Goal: Information Seeking & Learning: Understand process/instructions

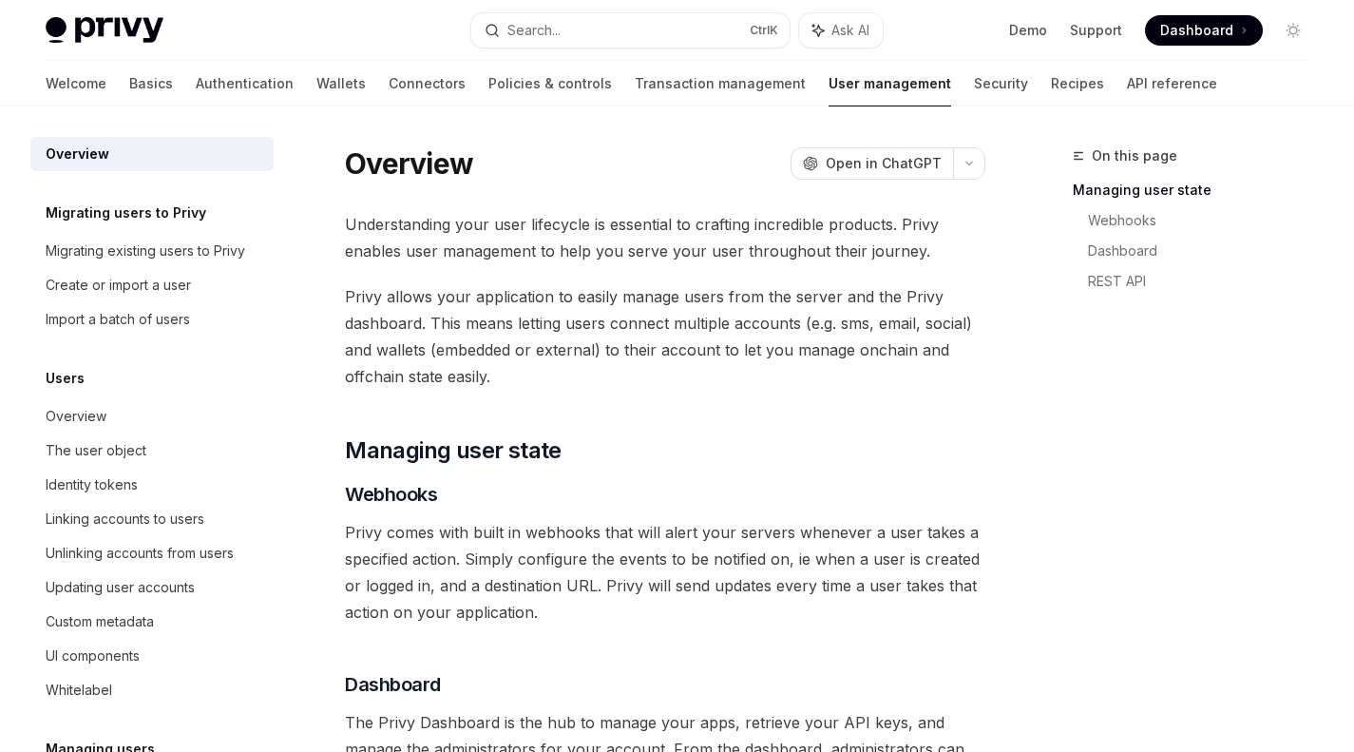
click at [200, 288] on div "Create or import a user" at bounding box center [154, 285] width 217 height 23
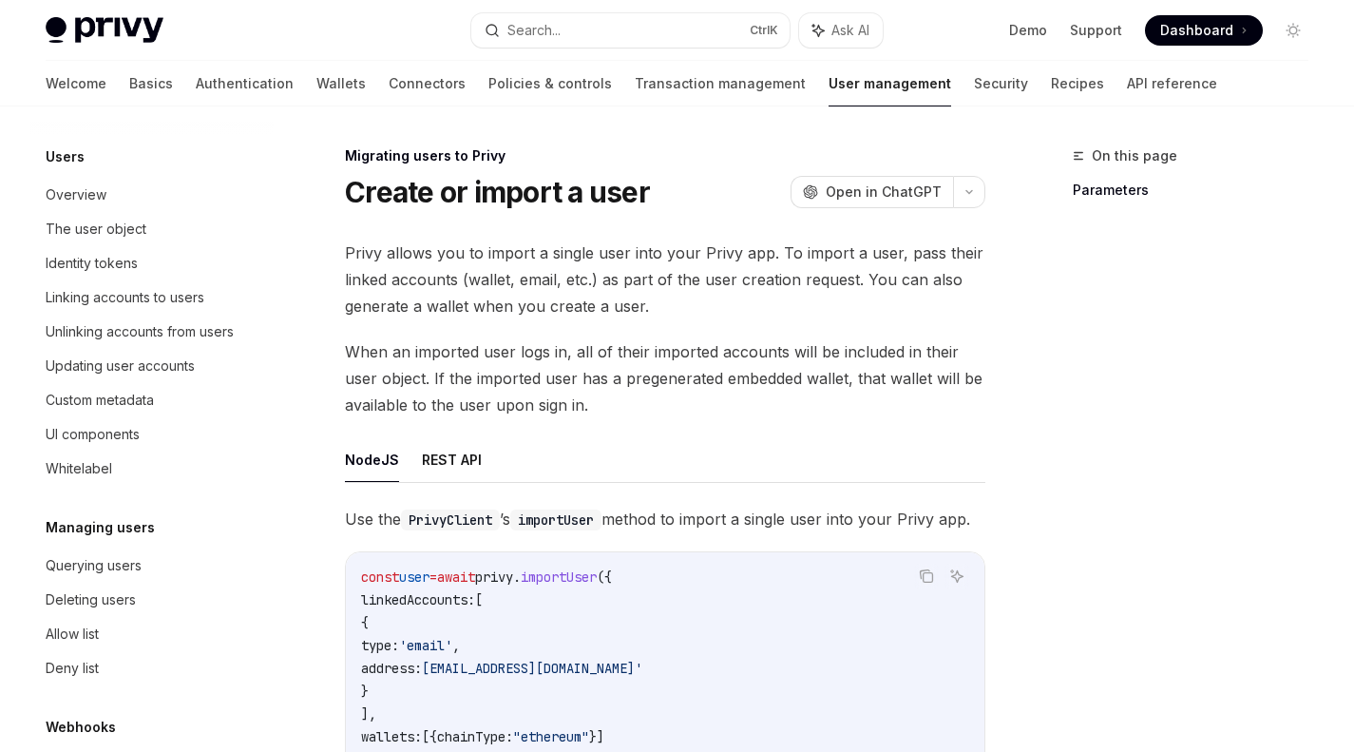
scroll to position [226, 0]
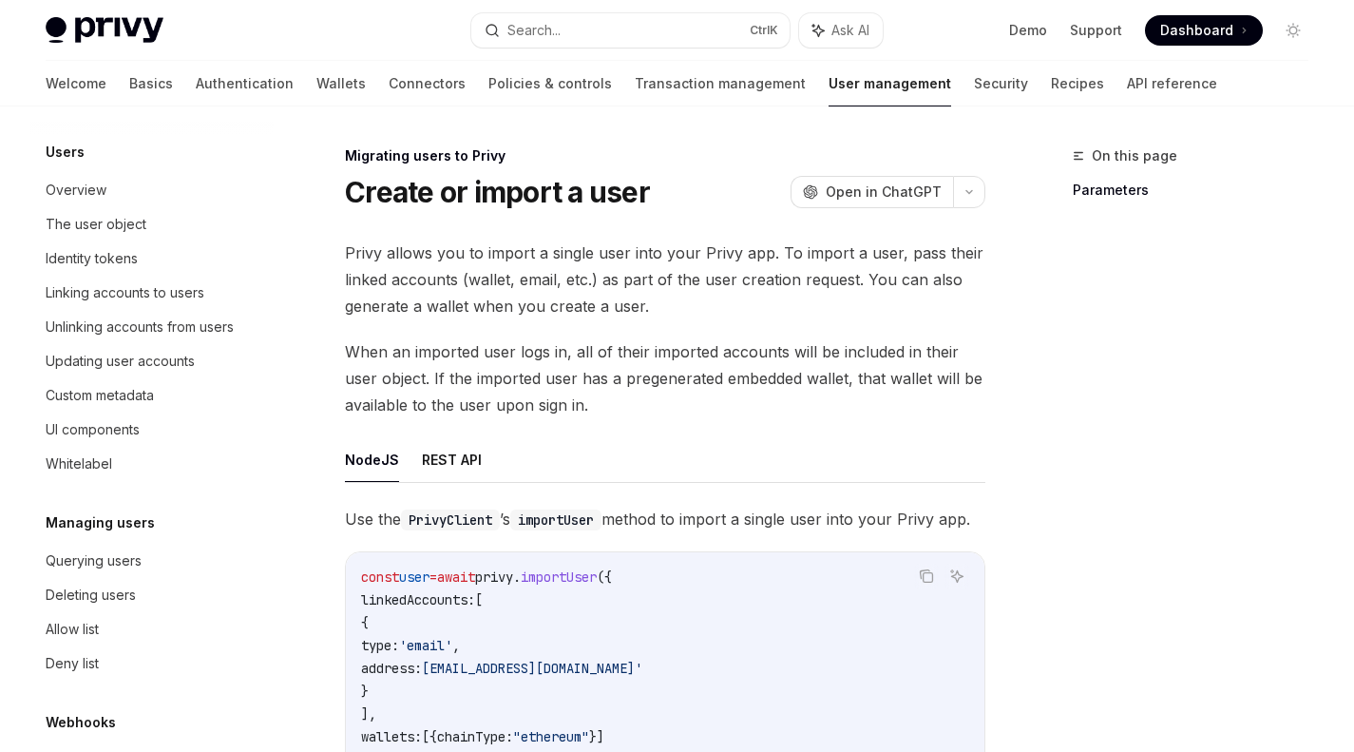
click at [200, 288] on div "Linking accounts to users" at bounding box center [125, 292] width 159 height 23
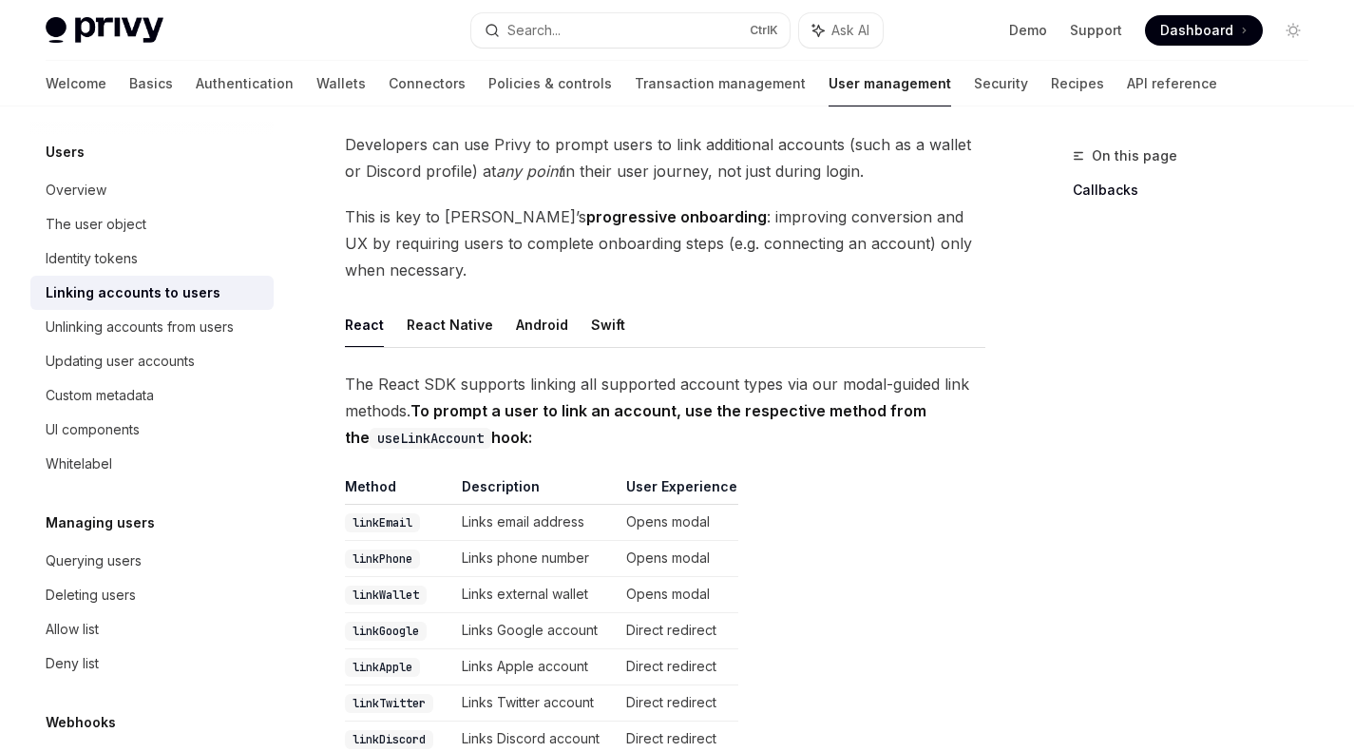
scroll to position [107, 0]
click at [104, 572] on link "Querying users" at bounding box center [151, 561] width 243 height 34
type textarea "*"
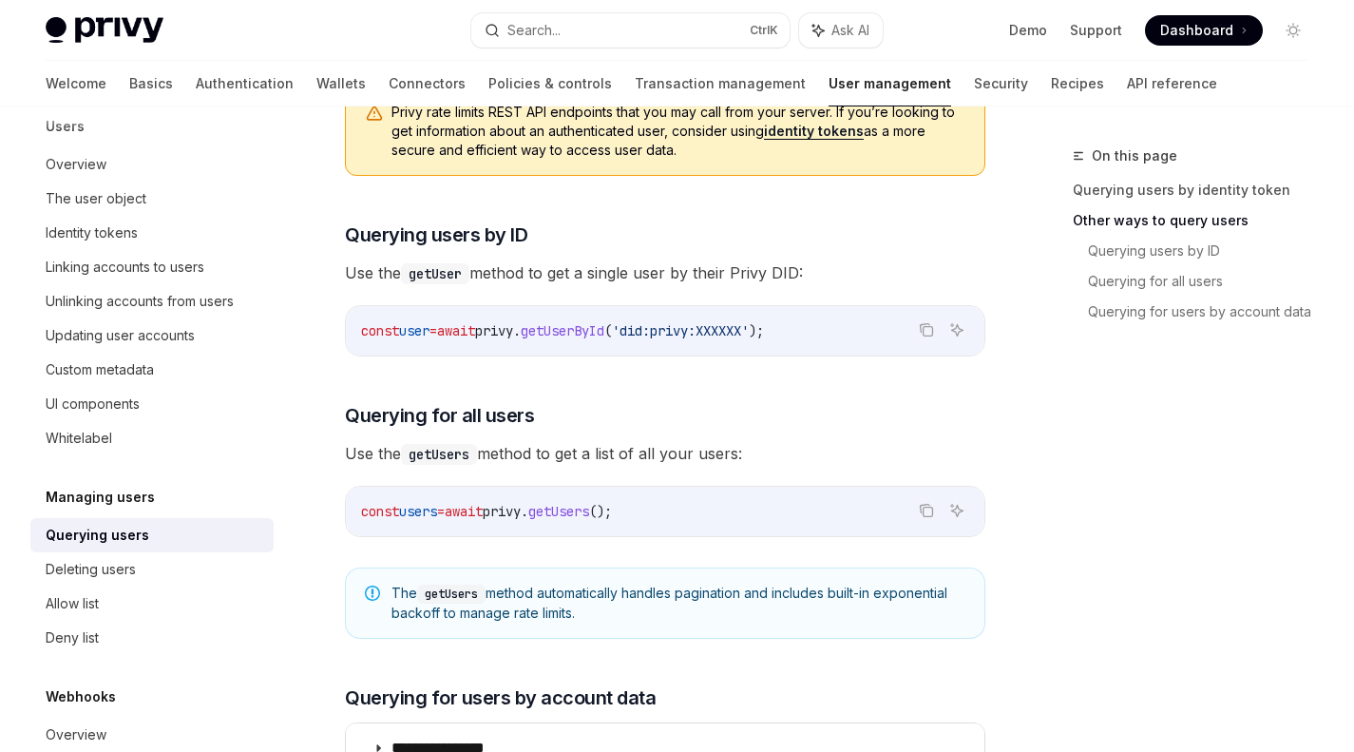
scroll to position [636, 0]
click at [929, 334] on icon "Copy the contents from the code block" at bounding box center [926, 330] width 15 height 15
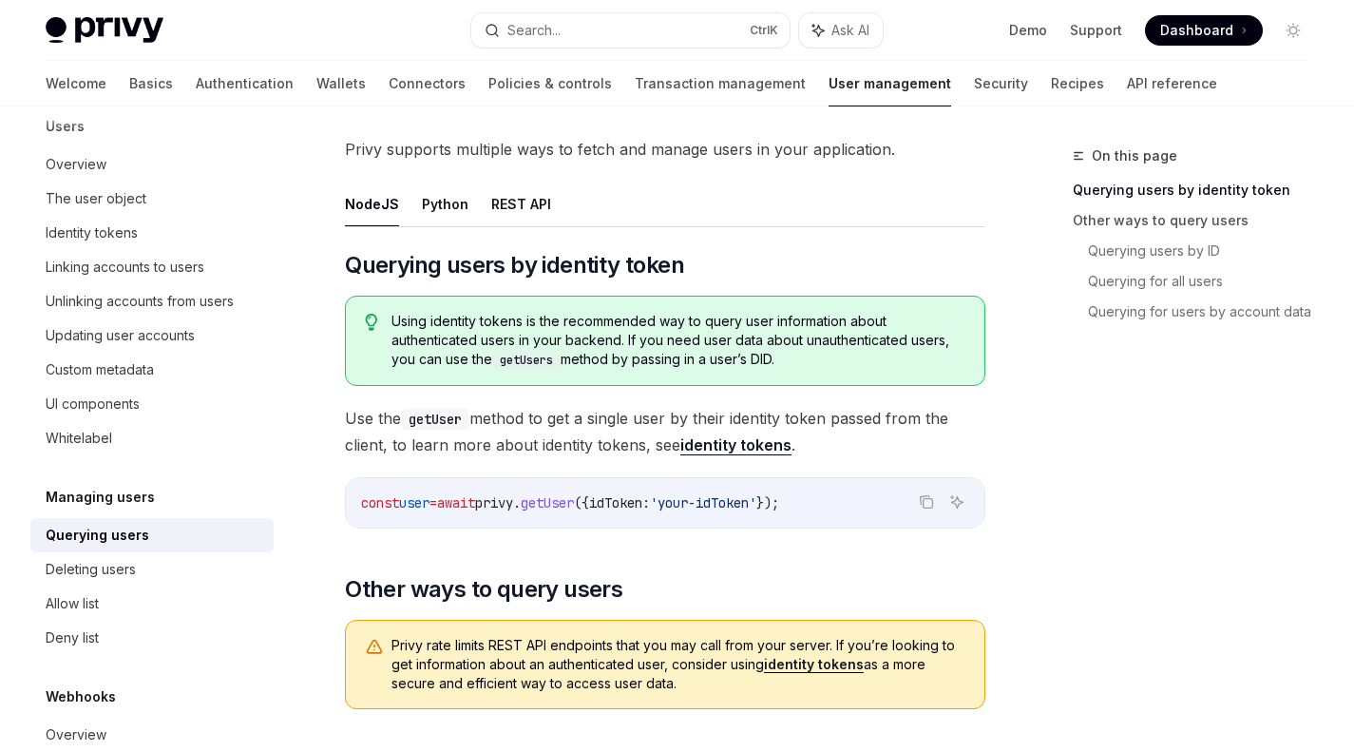
scroll to position [0, 0]
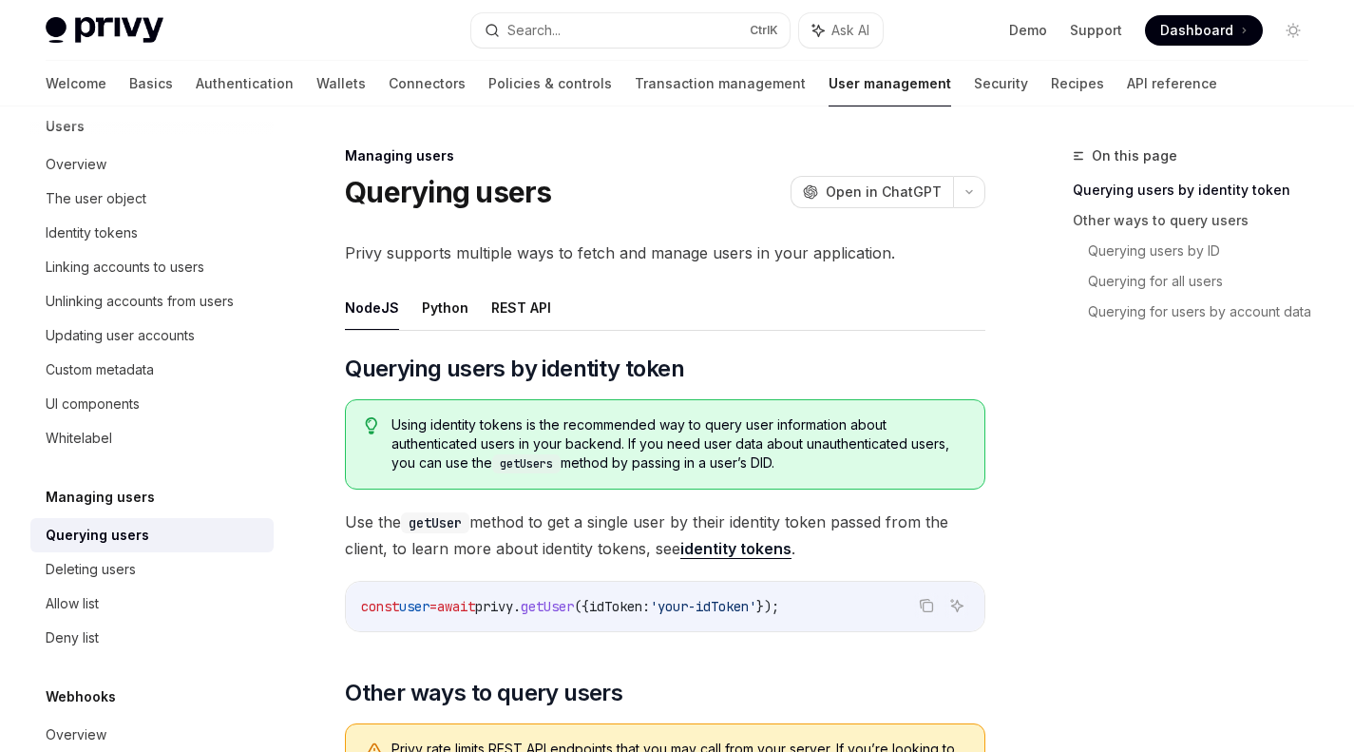
click at [517, 306] on button "REST API" at bounding box center [521, 307] width 60 height 45
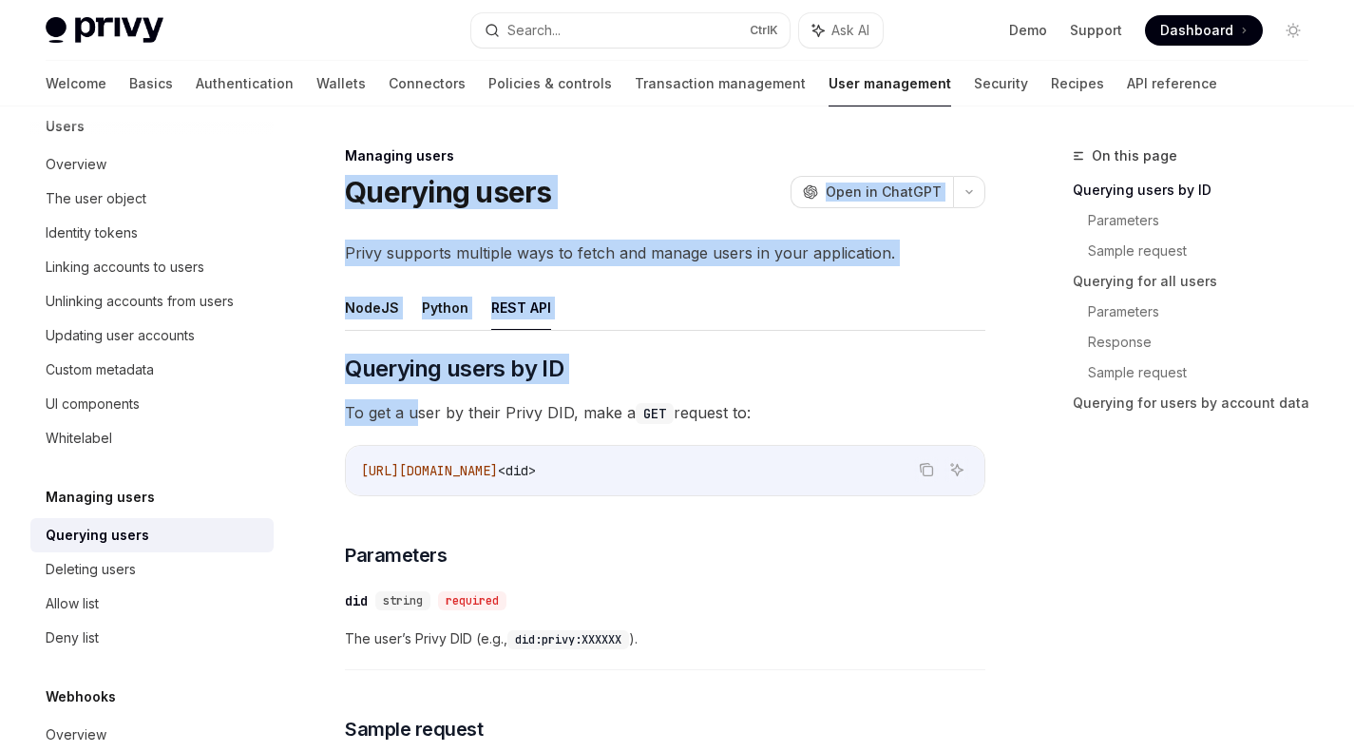
drag, startPoint x: 341, startPoint y: 190, endPoint x: 416, endPoint y: 387, distance: 210.5
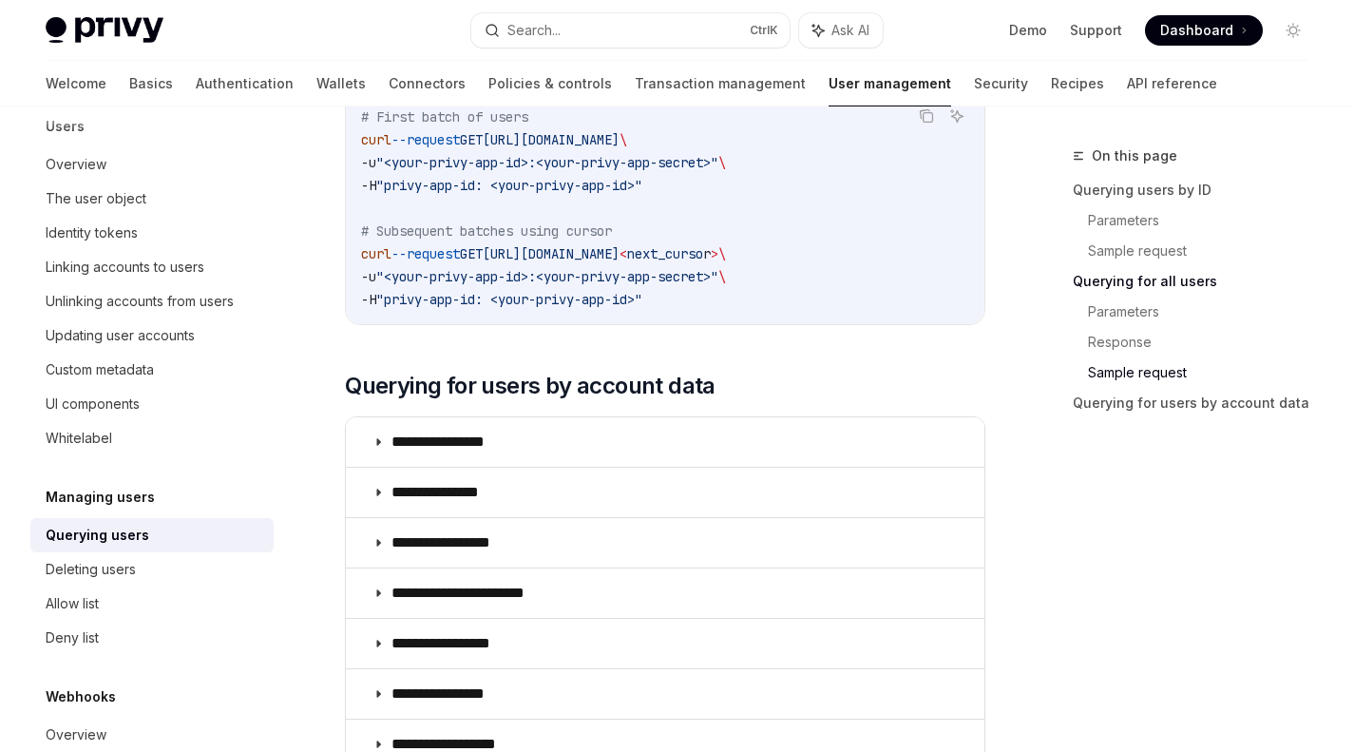
scroll to position [1514, 0]
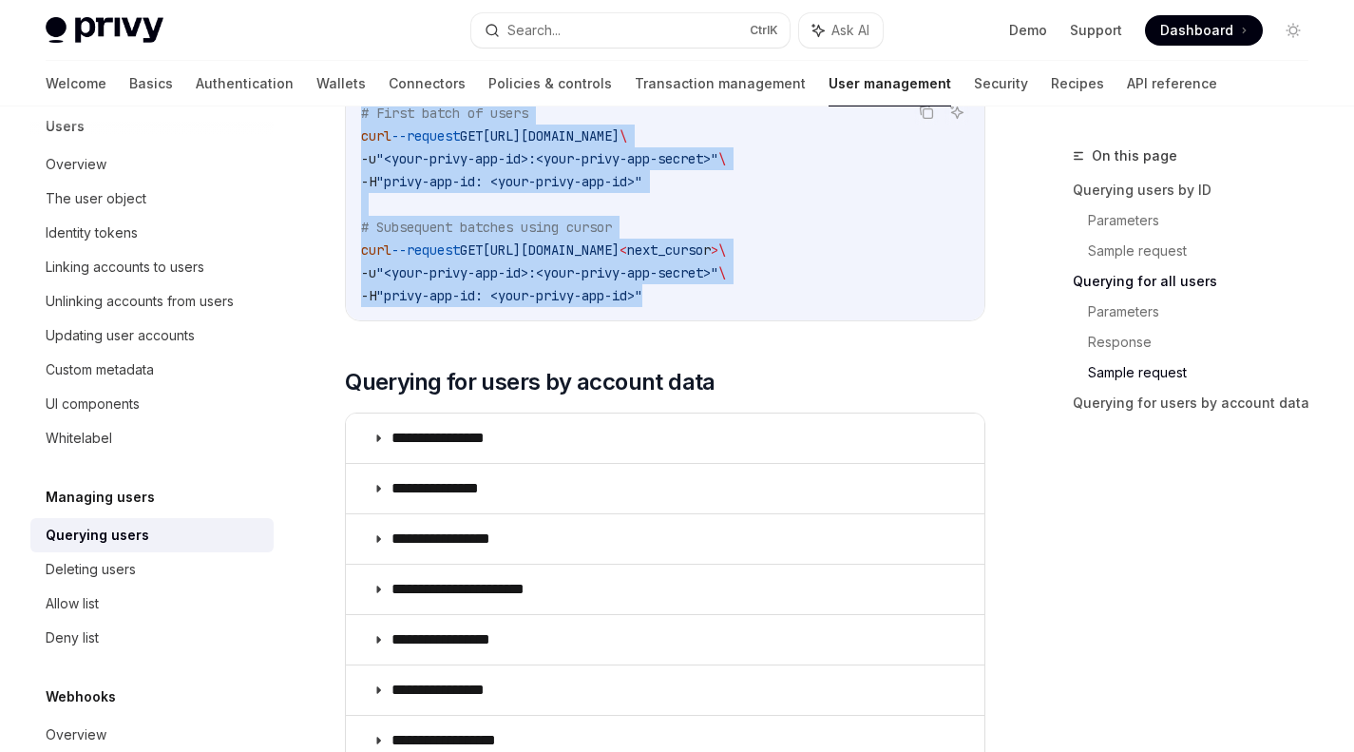
click at [684, 306] on code "# First batch of users curl --request GET [URL][DOMAIN_NAME] \ -u "<your-privy-…" at bounding box center [665, 204] width 608 height 205
copy div "Loremips dolor SitaME Cons ad ElitSED DoeiUS Temp in UtlaBOR Etdol magnaali eni…"
click at [164, 607] on div "Allow list" at bounding box center [154, 603] width 217 height 23
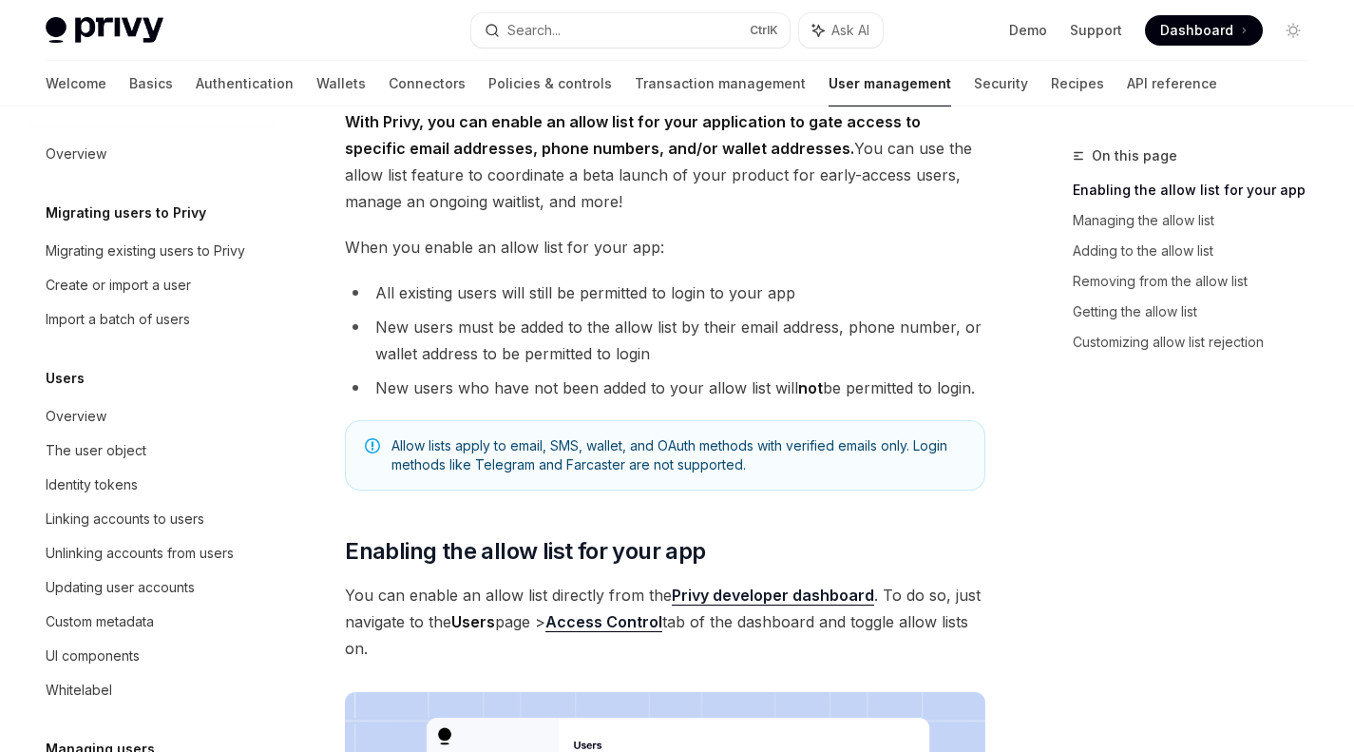
scroll to position [130, 0]
click at [389, 93] on link "Connectors" at bounding box center [427, 84] width 77 height 46
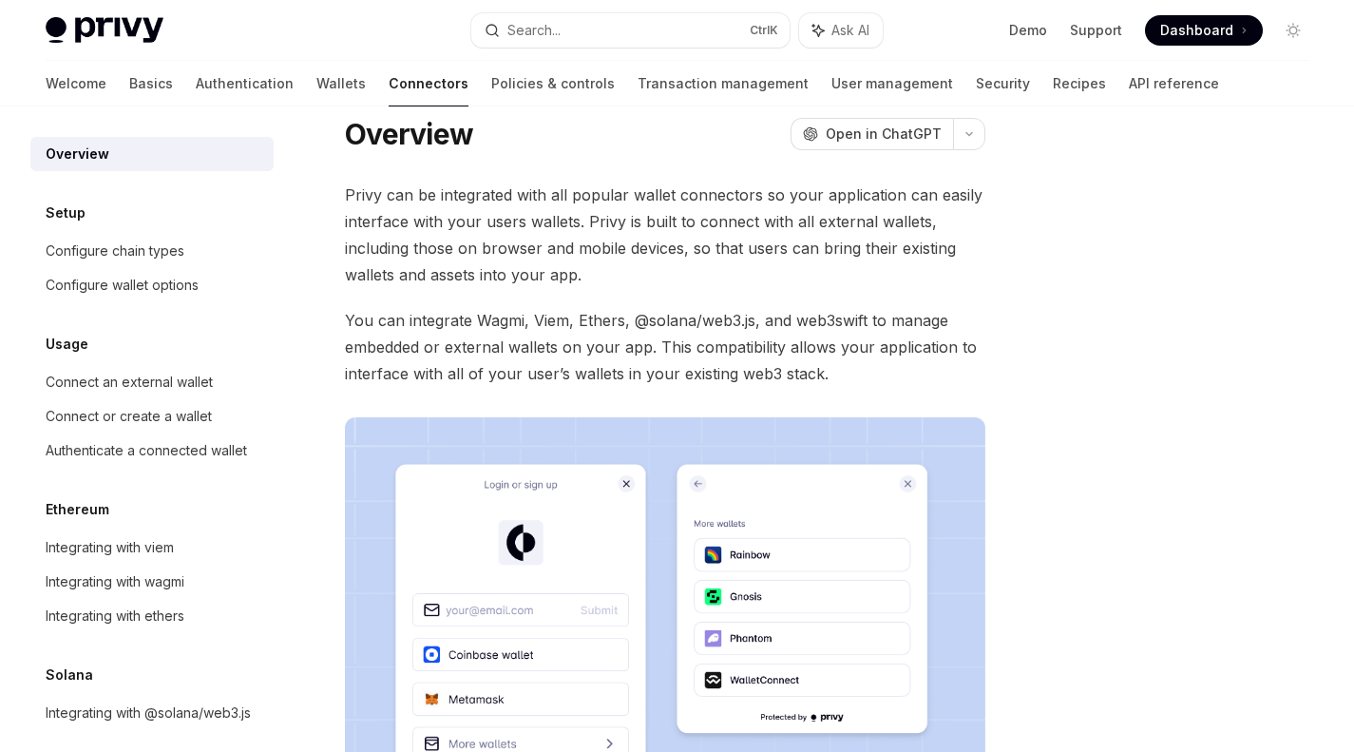
click at [196, 89] on link "Authentication" at bounding box center [245, 84] width 98 height 46
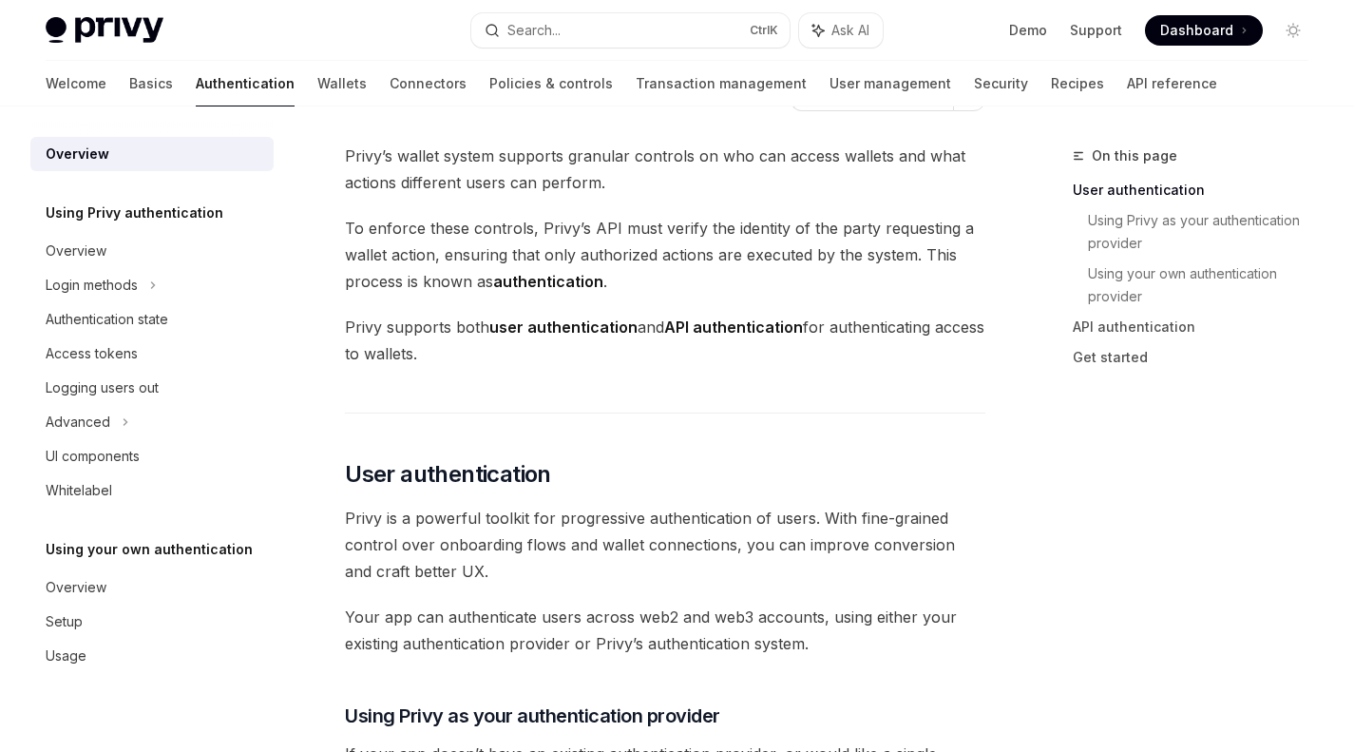
scroll to position [69, 0]
click at [126, 385] on div "Logging users out" at bounding box center [102, 387] width 113 height 23
type textarea "*"
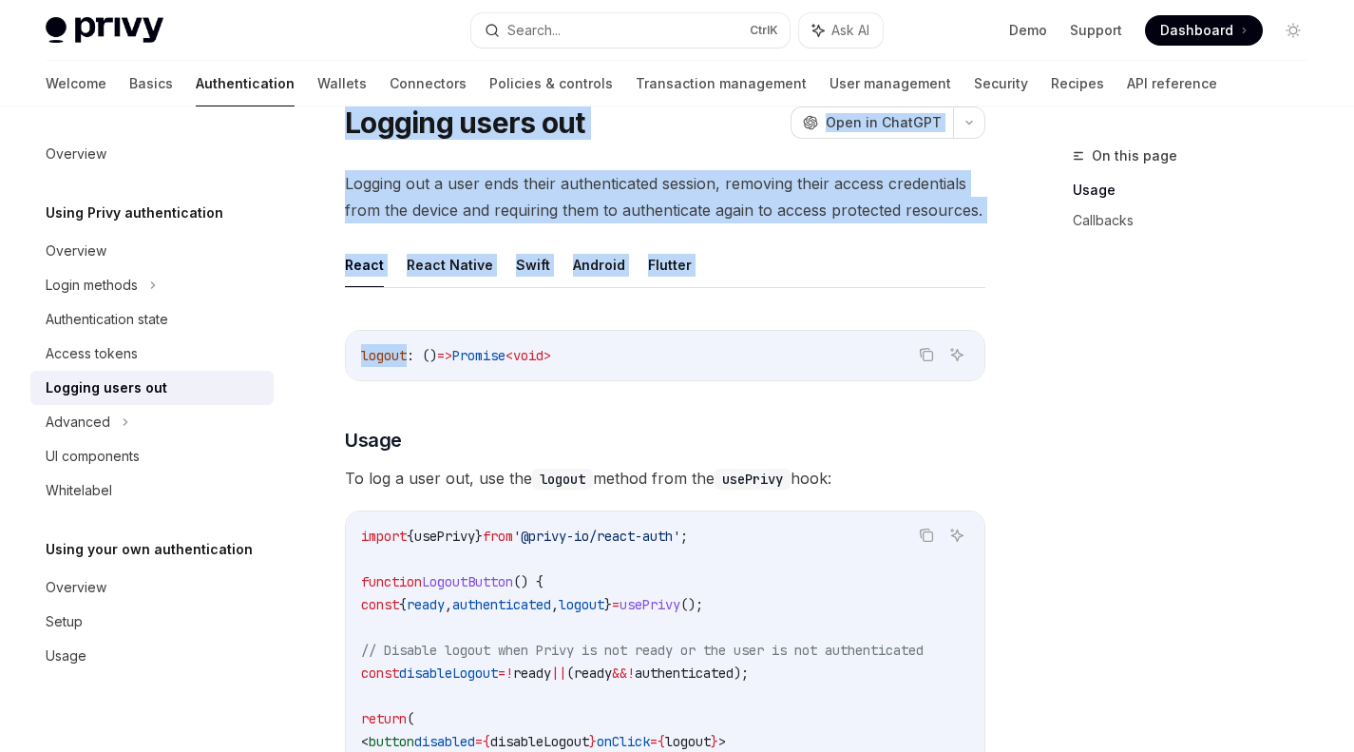
drag, startPoint x: 334, startPoint y: 116, endPoint x: 406, endPoint y: 305, distance: 202.1
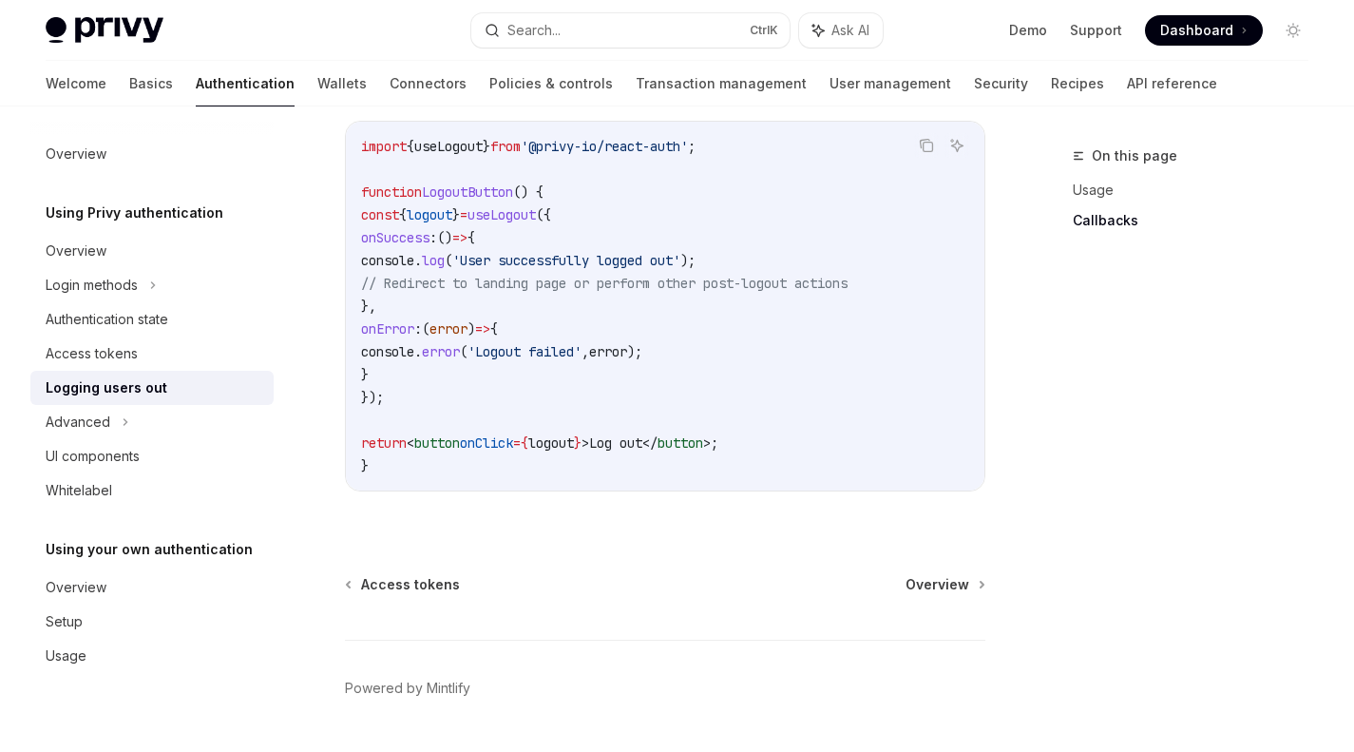
scroll to position [939, 0]
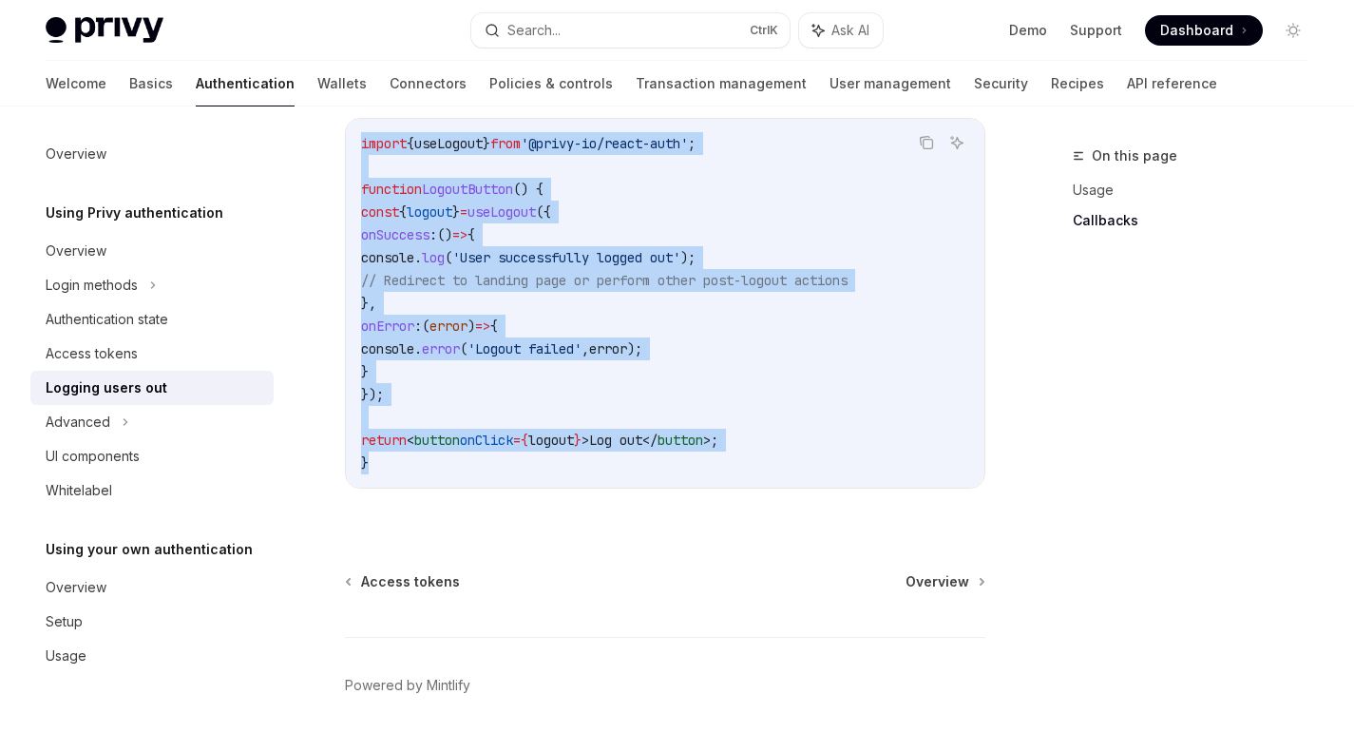
click at [483, 470] on code "import { useLogout } from '@privy-io/react-auth' ; function LogoutButton () { c…" at bounding box center [665, 303] width 608 height 342
copy div "Loremip dolor sit AmetCO Adip el SeddOEI TempOR Inci ut LaboREE Dolorem ali e a…"
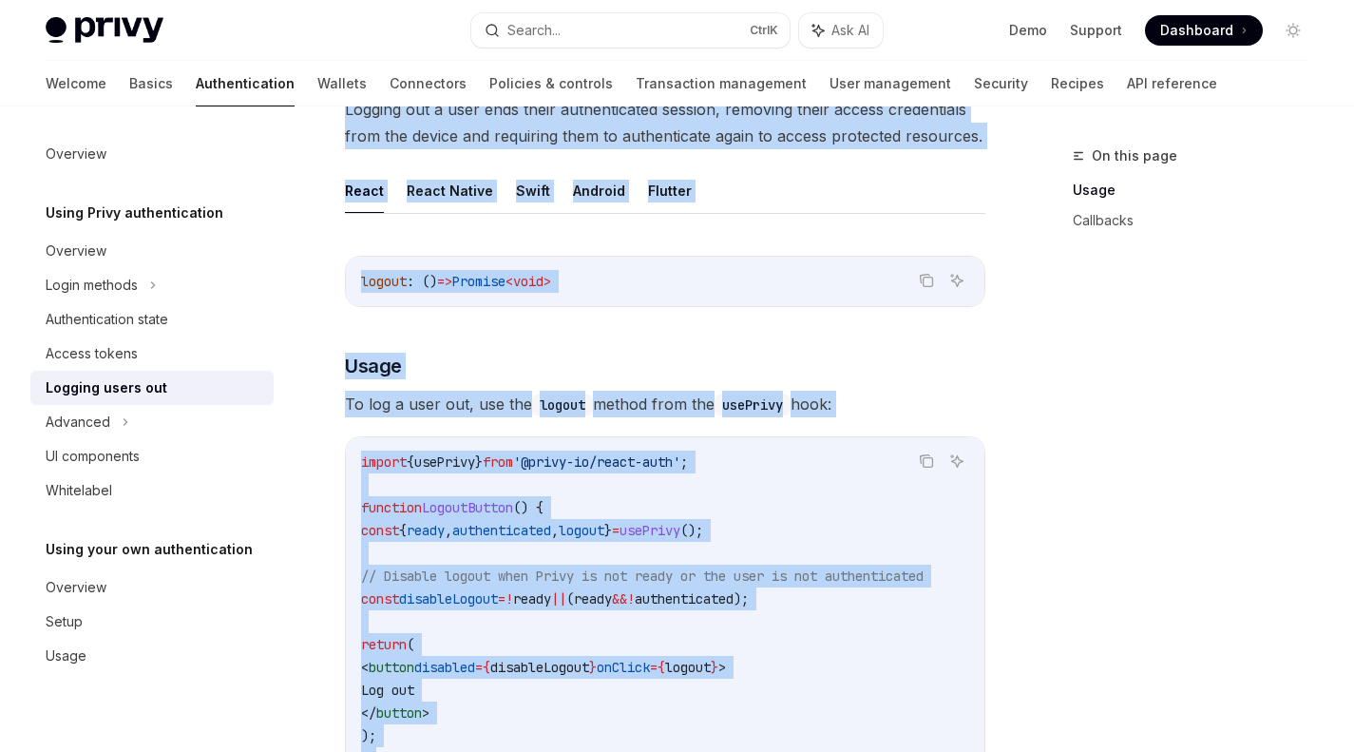
scroll to position [107, 0]
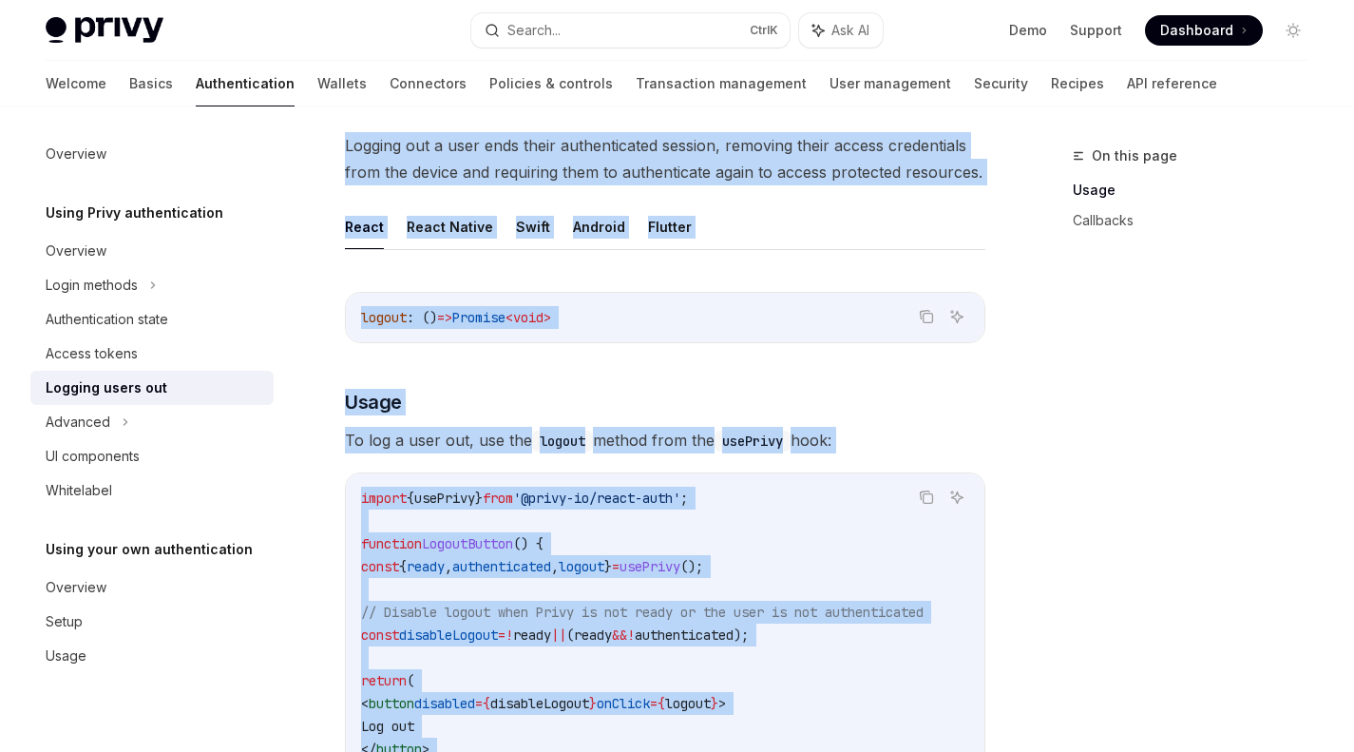
click at [592, 315] on code "logout : () => Promise < void >" at bounding box center [665, 317] width 608 height 23
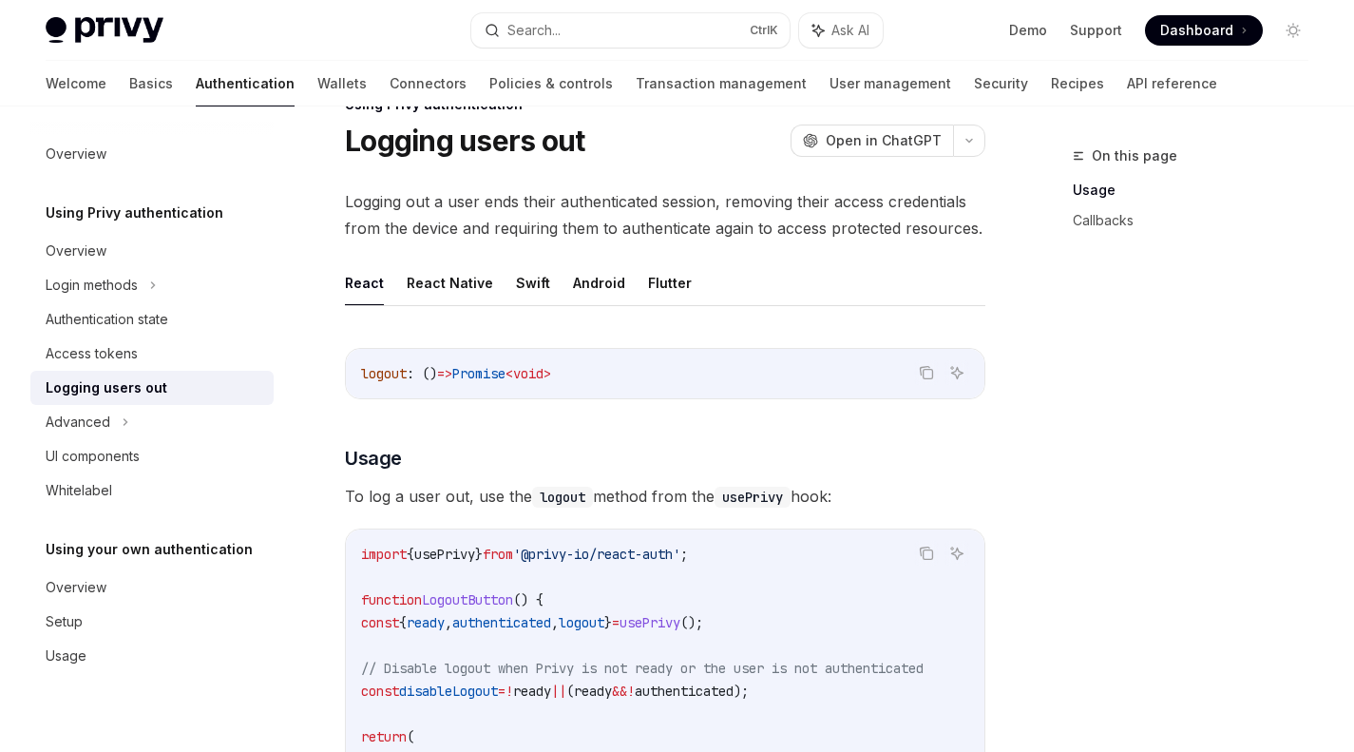
scroll to position [0, 0]
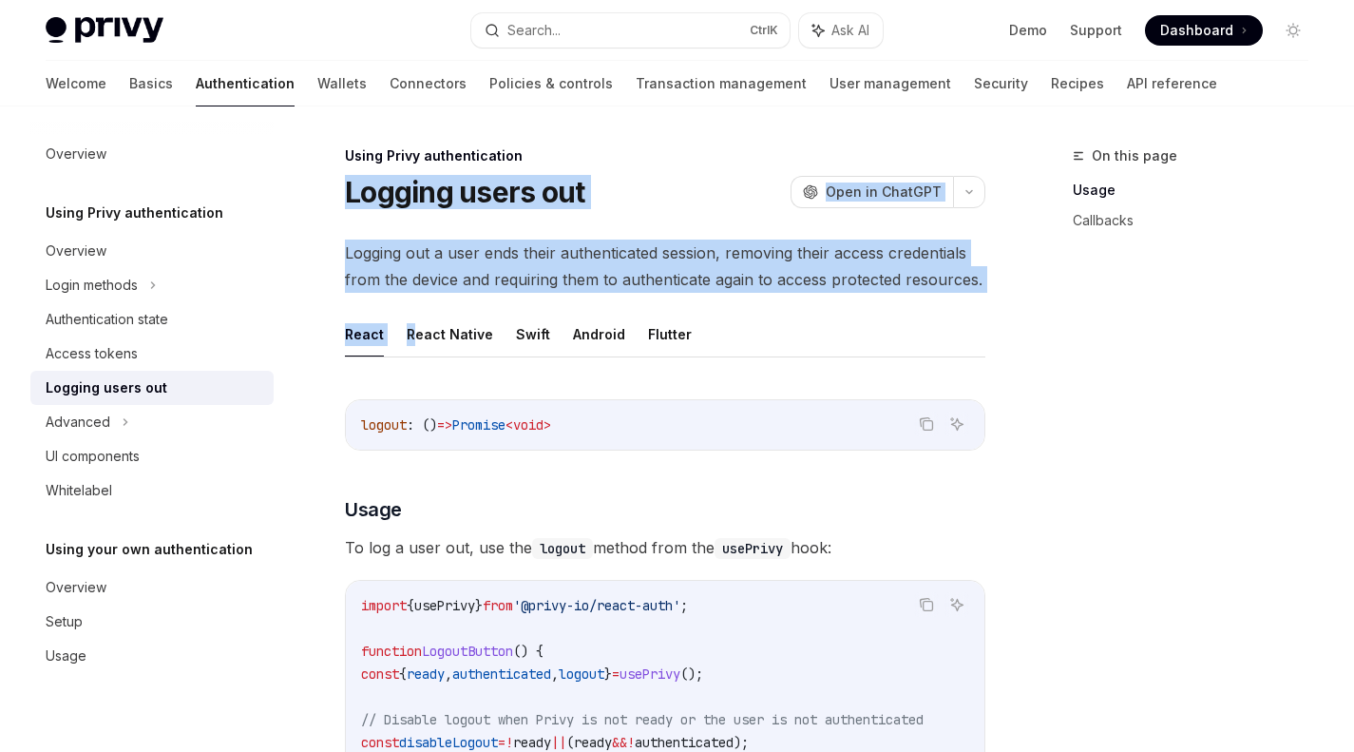
drag, startPoint x: 338, startPoint y: 190, endPoint x: 412, endPoint y: 339, distance: 166.6
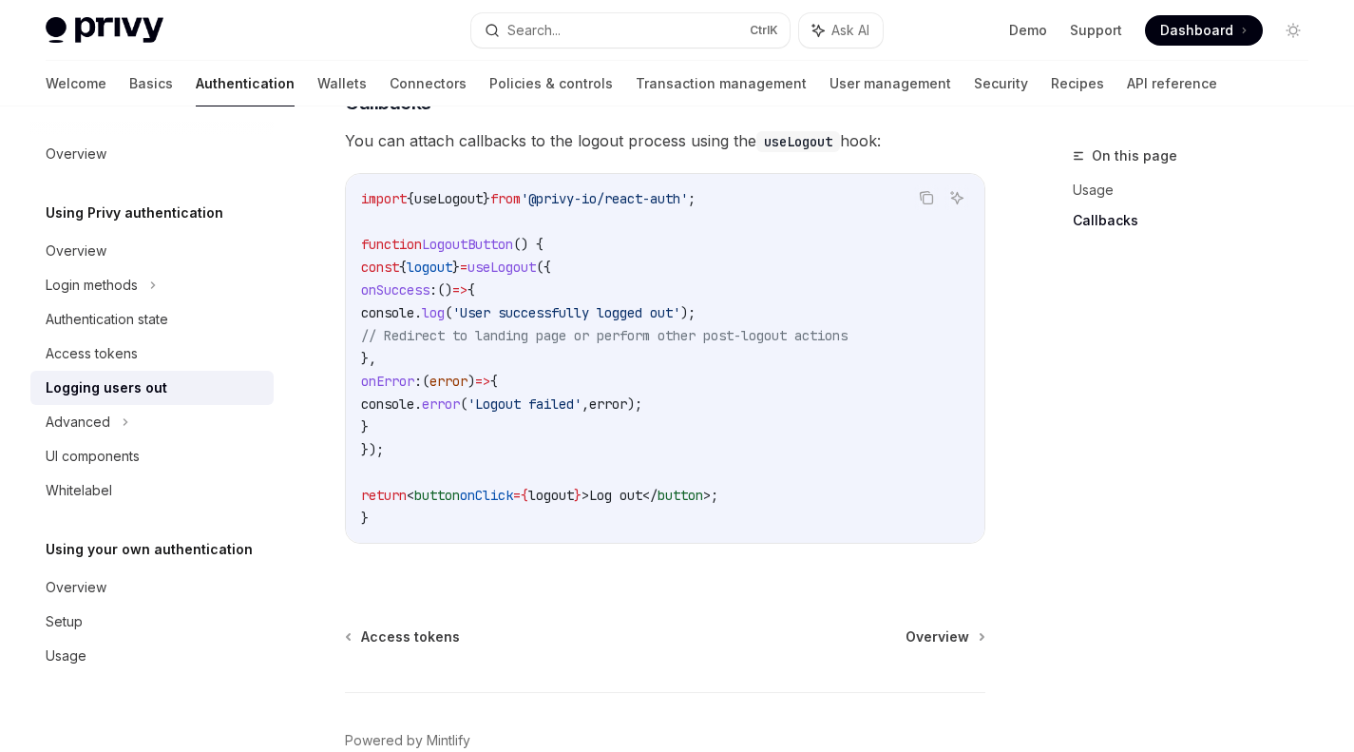
scroll to position [885, 0]
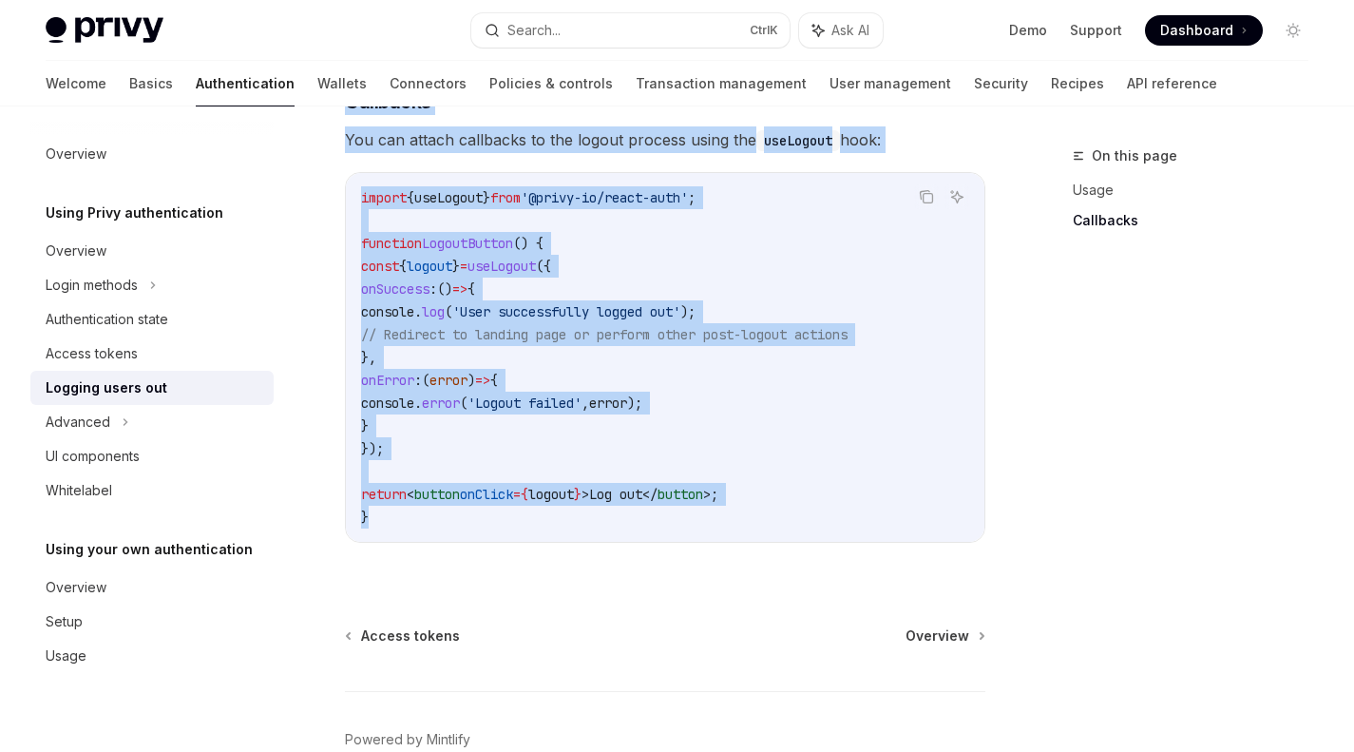
click at [431, 542] on div "import { useLogout } from '@privy-io/react-auth' ; function LogoutButton () { c…" at bounding box center [665, 357] width 639 height 369
copy div "Loremip dolor sit AmetCO Adip el SeddOEI TempOR Inci ut LaboREE Dolorem ali e a…"
click at [678, 206] on span "'@privy-io/react-auth'" at bounding box center [604, 197] width 167 height 17
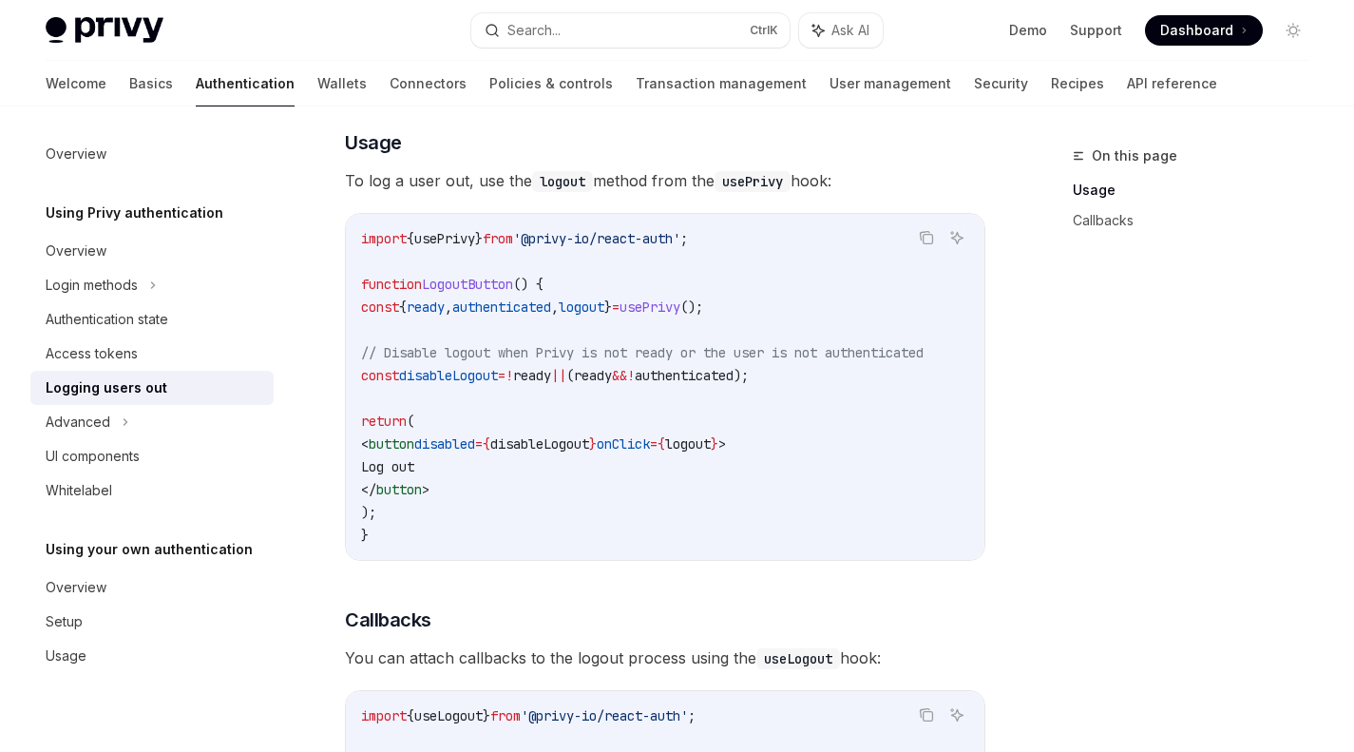
scroll to position [368, 0]
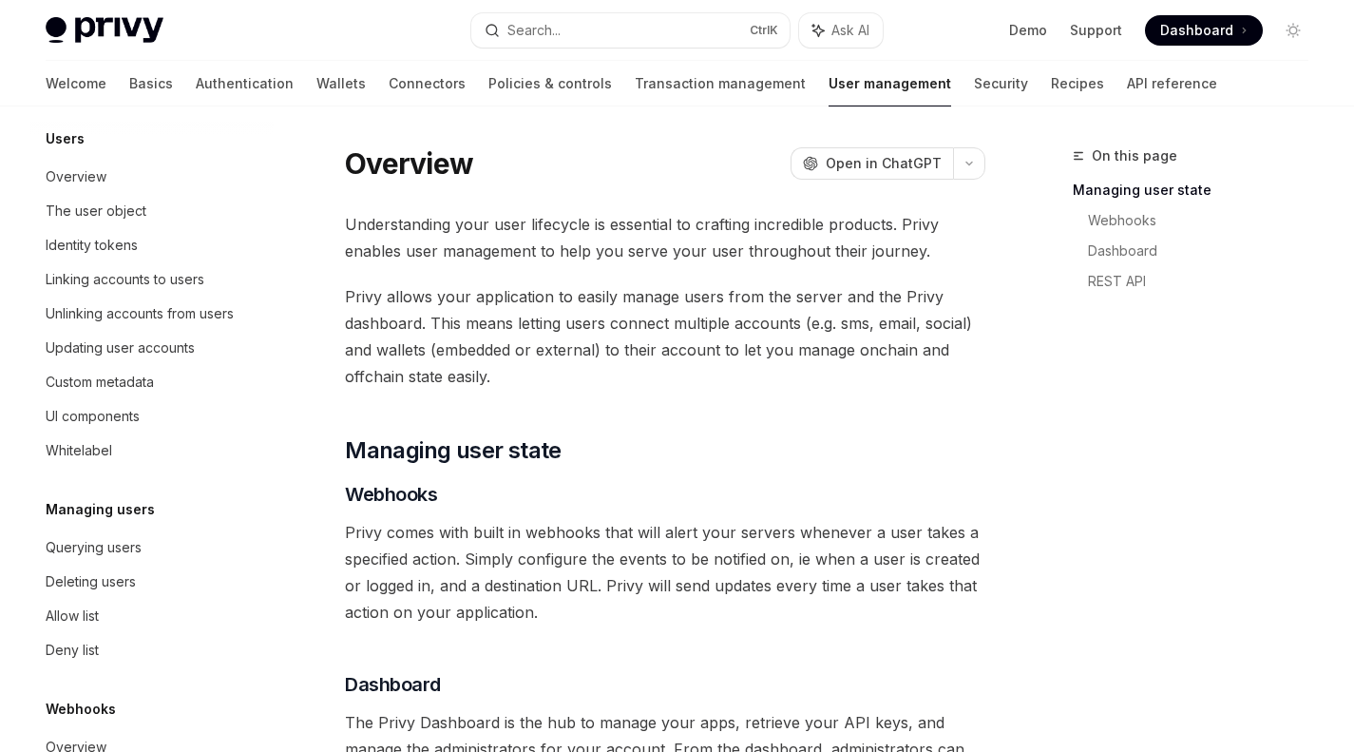
scroll to position [195, 0]
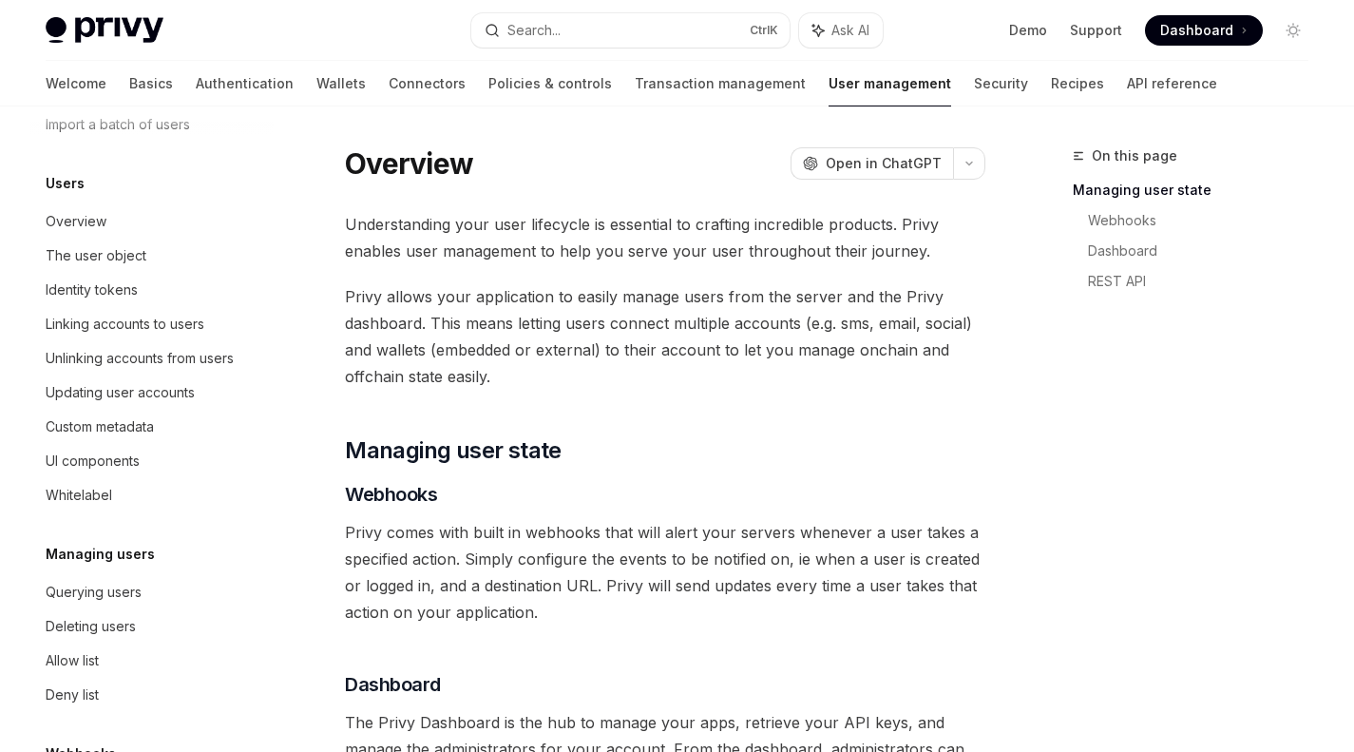
click at [125, 256] on div "The user object" at bounding box center [96, 255] width 101 height 23
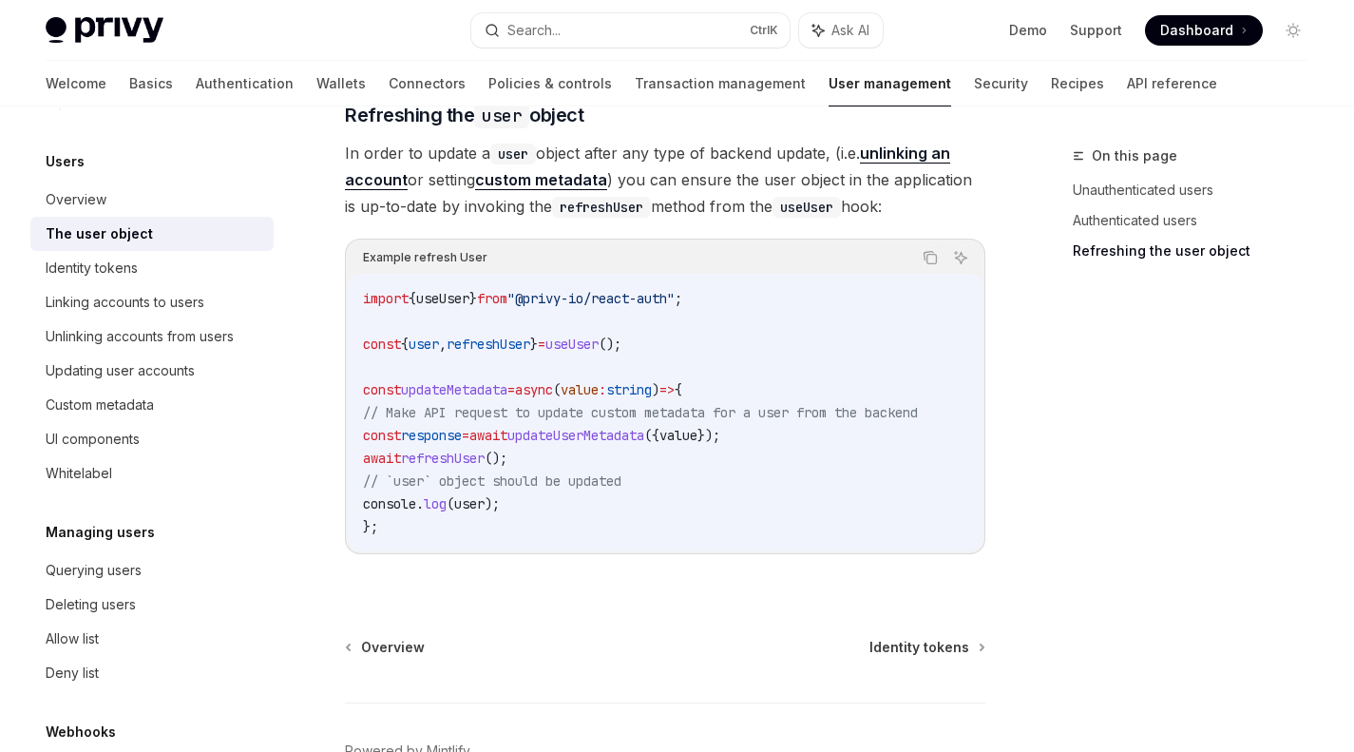
scroll to position [2631, 0]
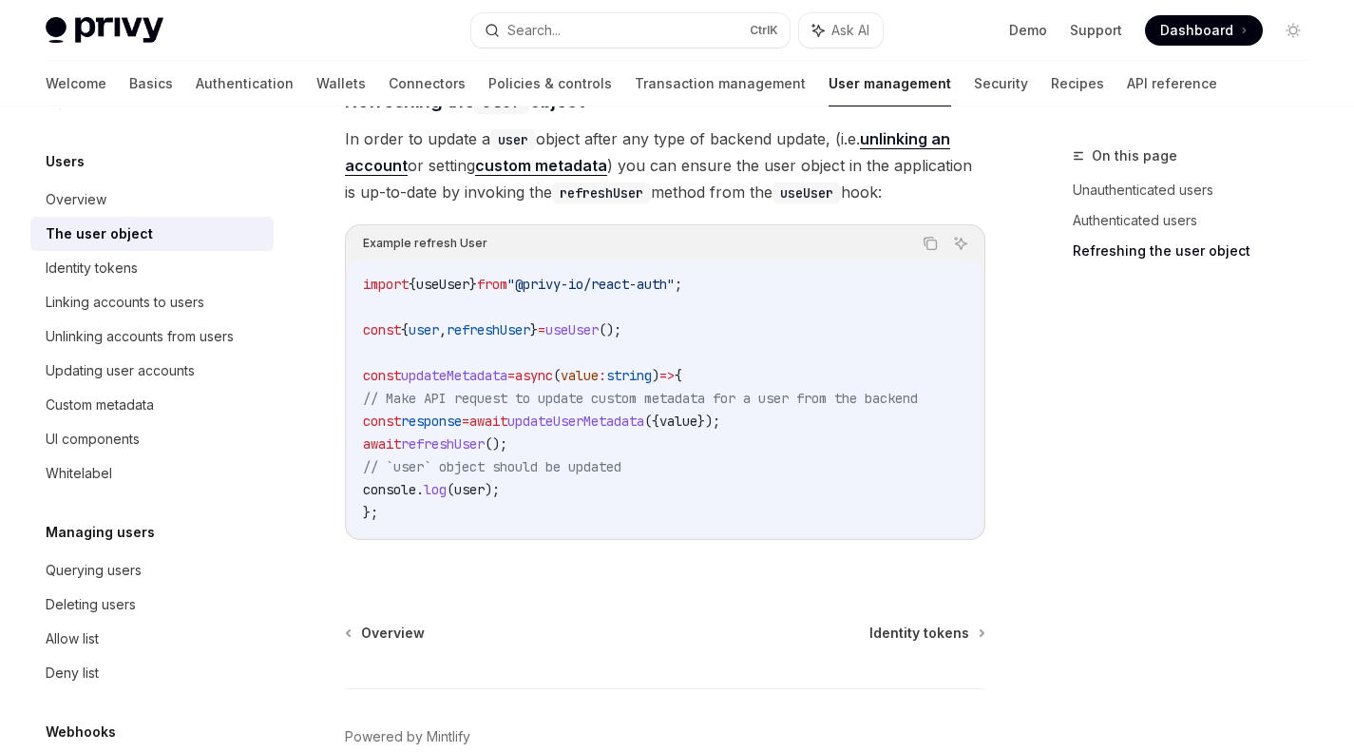
click at [215, 408] on div "Custom metadata" at bounding box center [154, 404] width 217 height 23
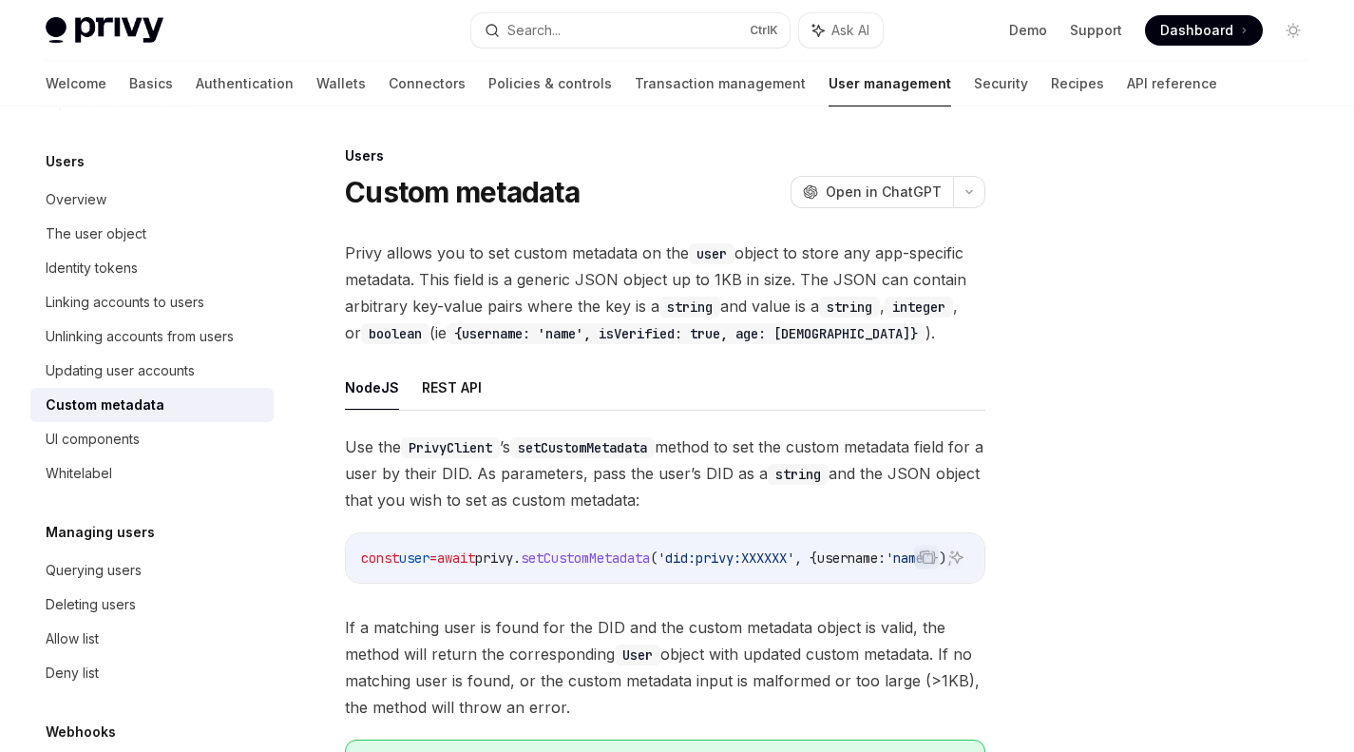
click at [212, 422] on link "UI components" at bounding box center [151, 439] width 243 height 34
type textarea "*"
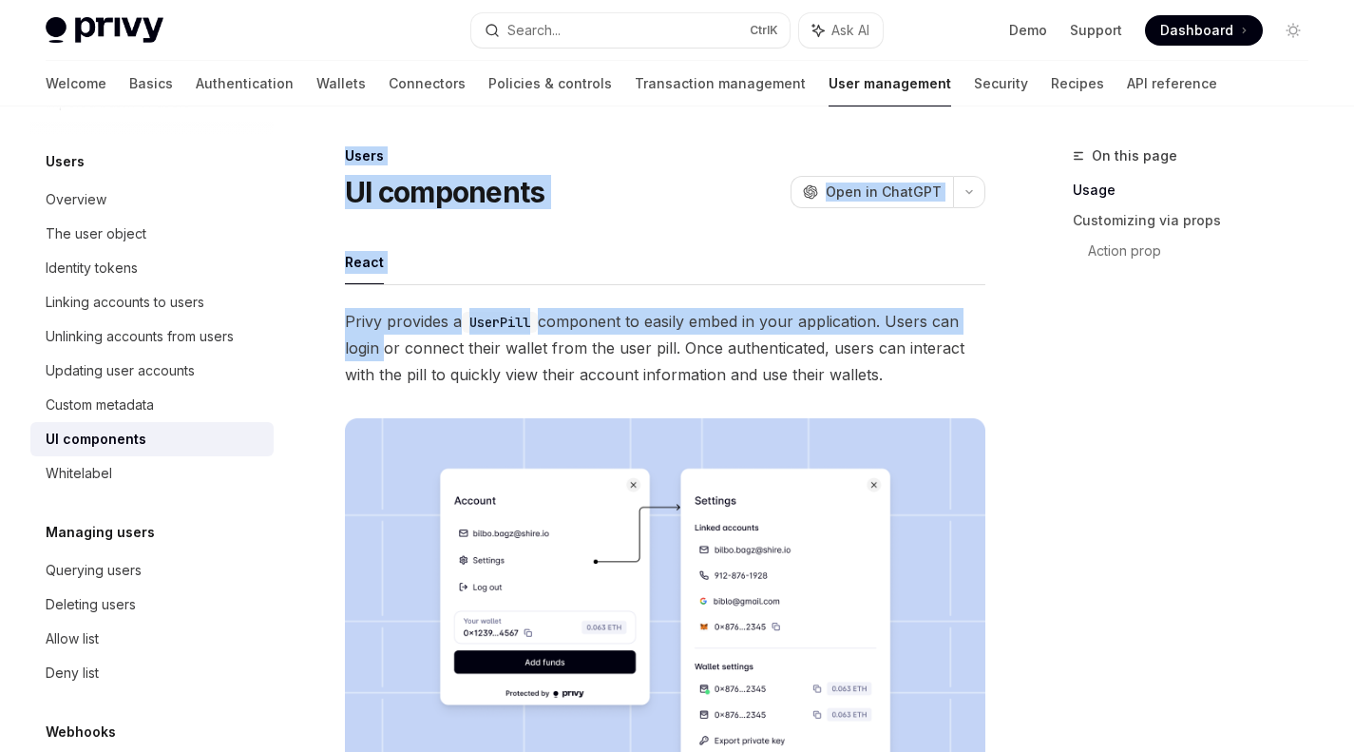
drag, startPoint x: 340, startPoint y: 151, endPoint x: 376, endPoint y: 338, distance: 190.6
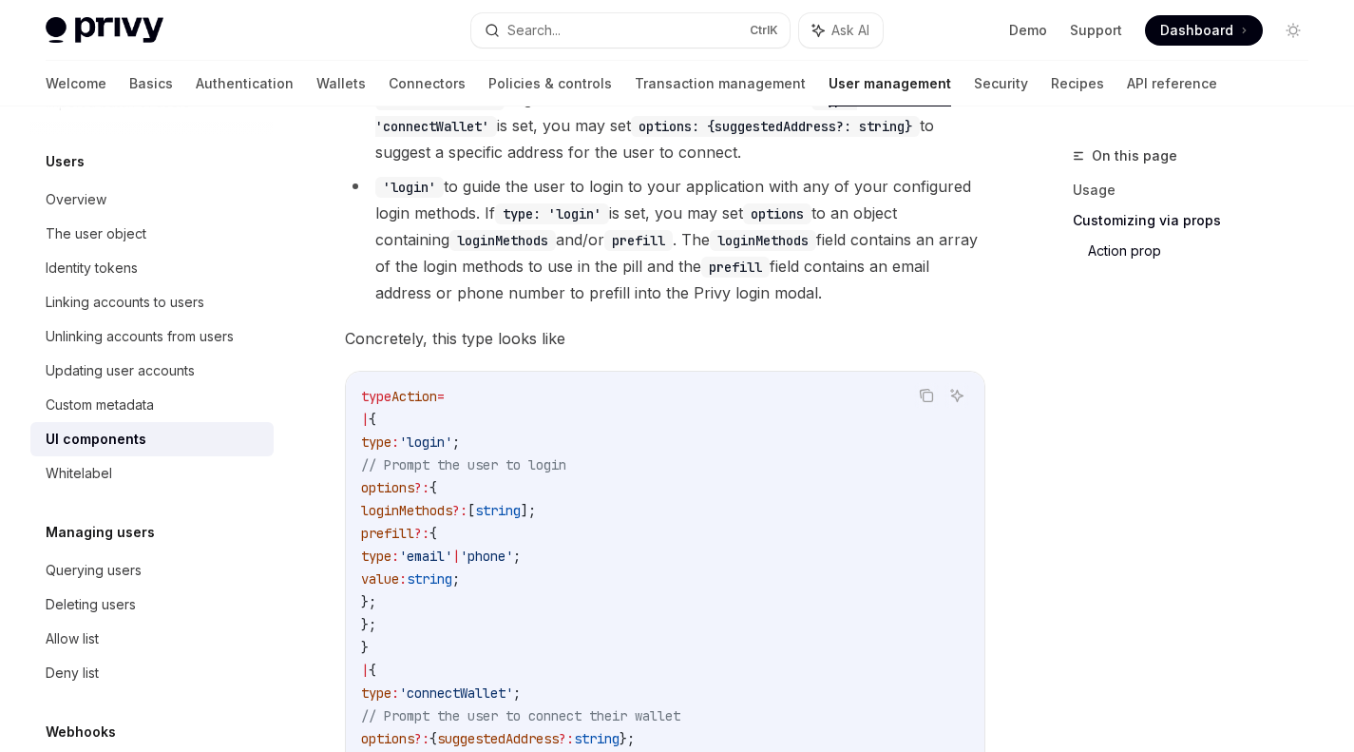
scroll to position [3471, 0]
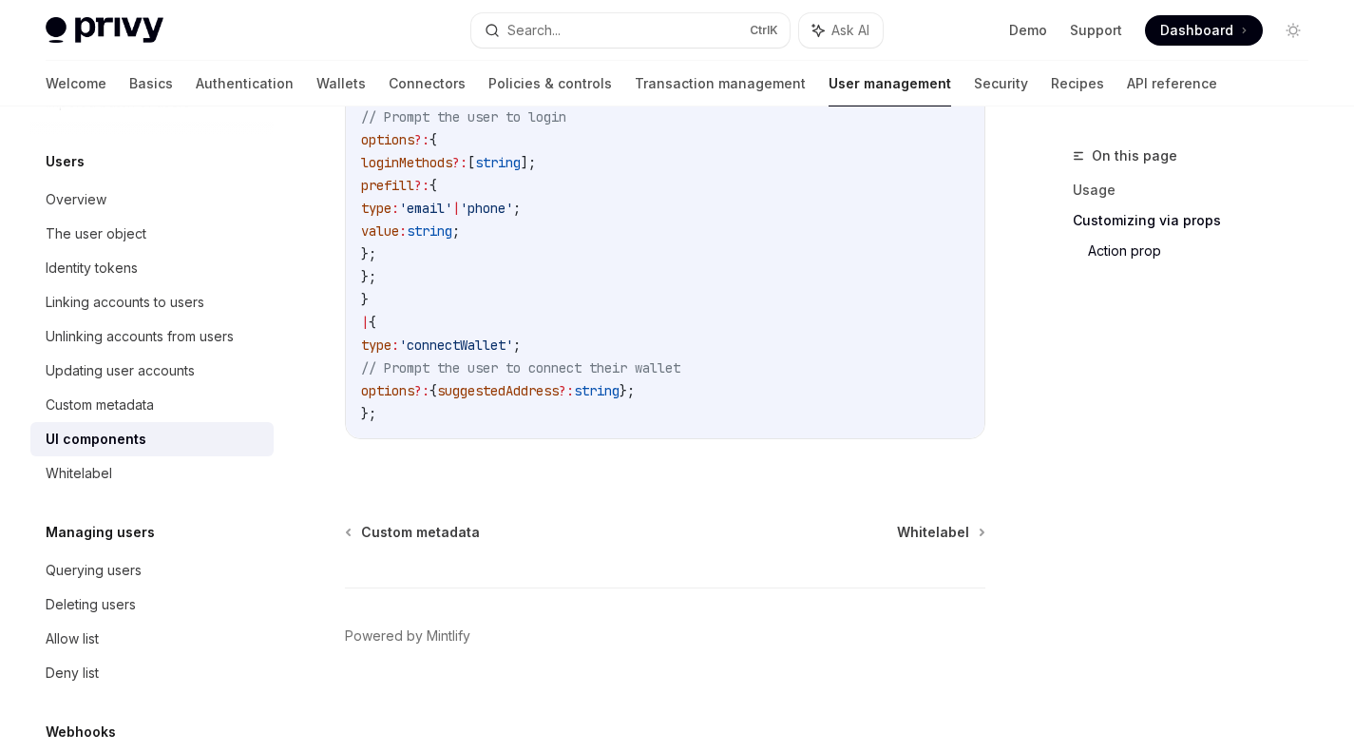
click at [424, 411] on code "type Action = | { type : 'login' ; // Prompt the user to login options ?: { log…" at bounding box center [665, 231] width 608 height 388
copy div "Users UI components OpenAI Open in ChatGPT OpenAI Open in ChatGPT React Privy p…"
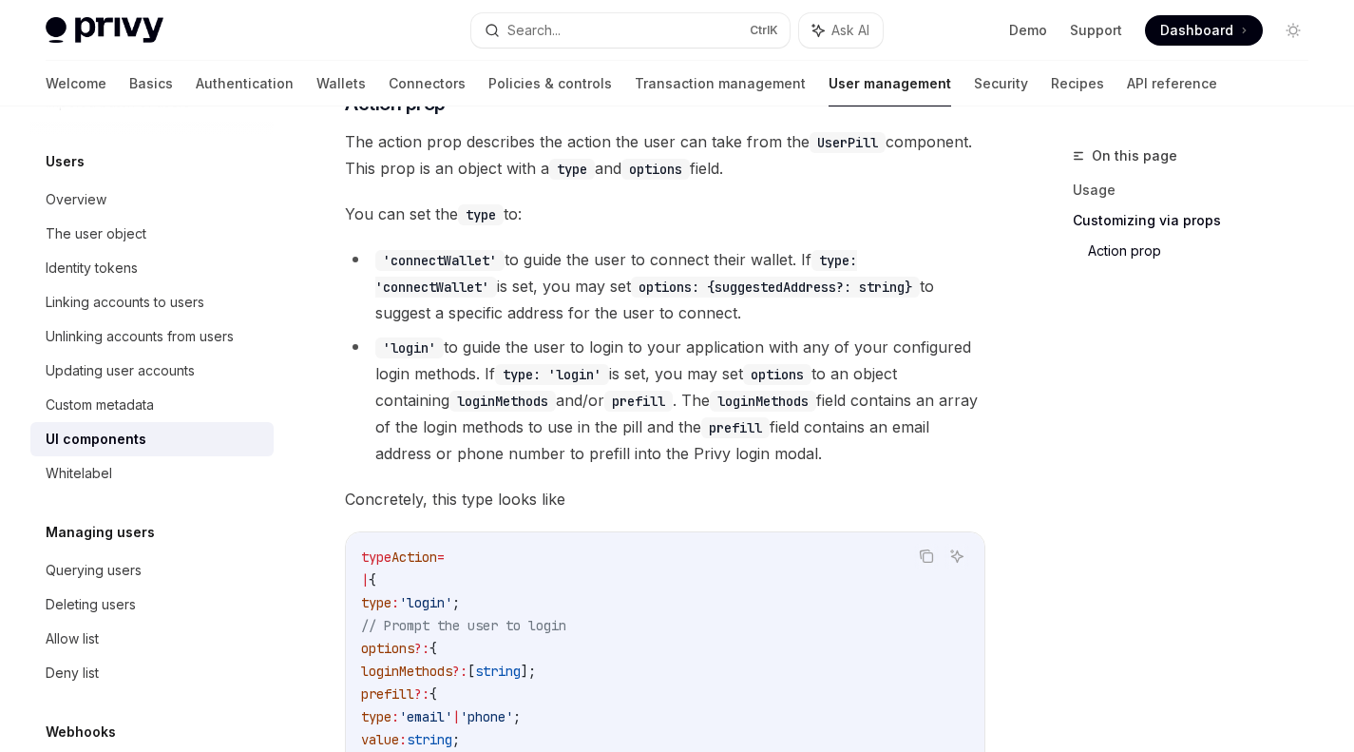
scroll to position [2954, 0]
